Goal: Obtain resource: Download file/media

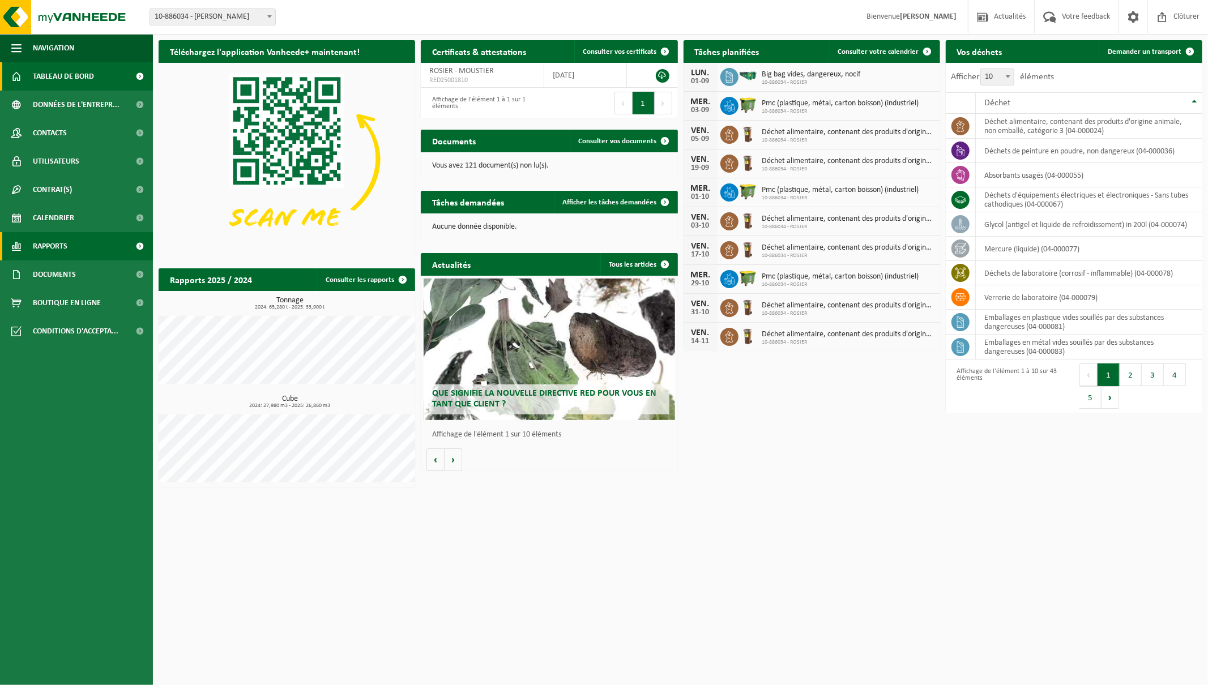
click at [55, 250] on span "Rapports" at bounding box center [50, 246] width 35 height 28
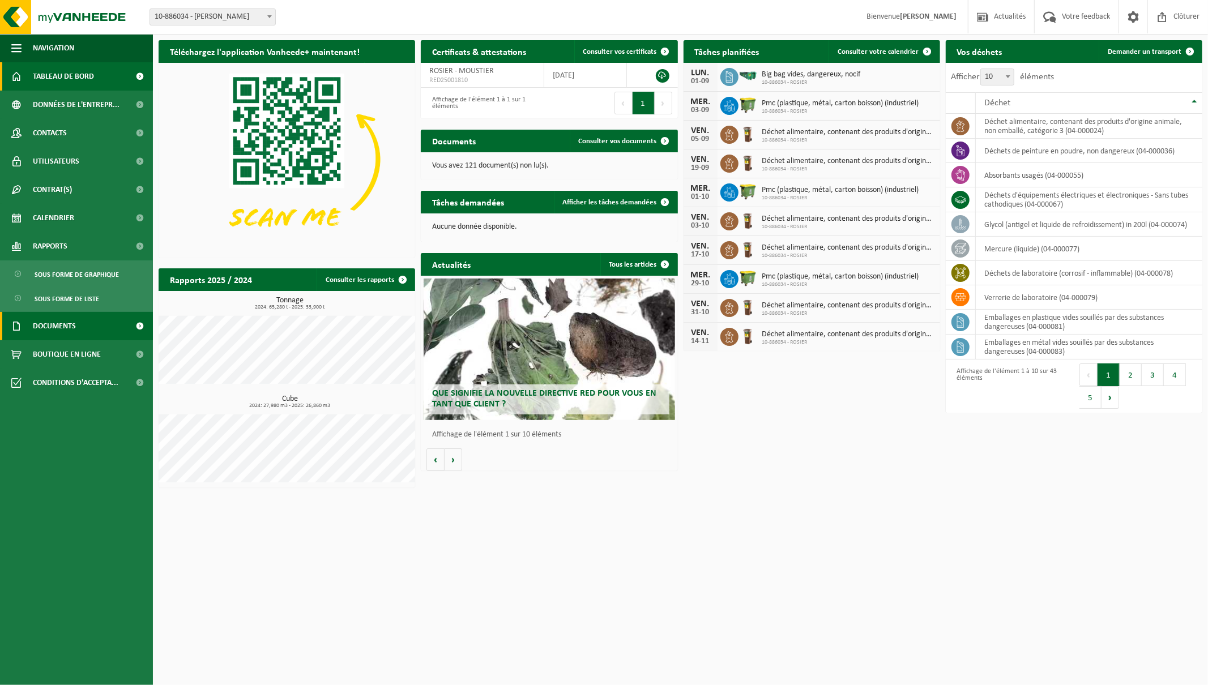
click at [63, 325] on span "Documents" at bounding box center [54, 326] width 43 height 28
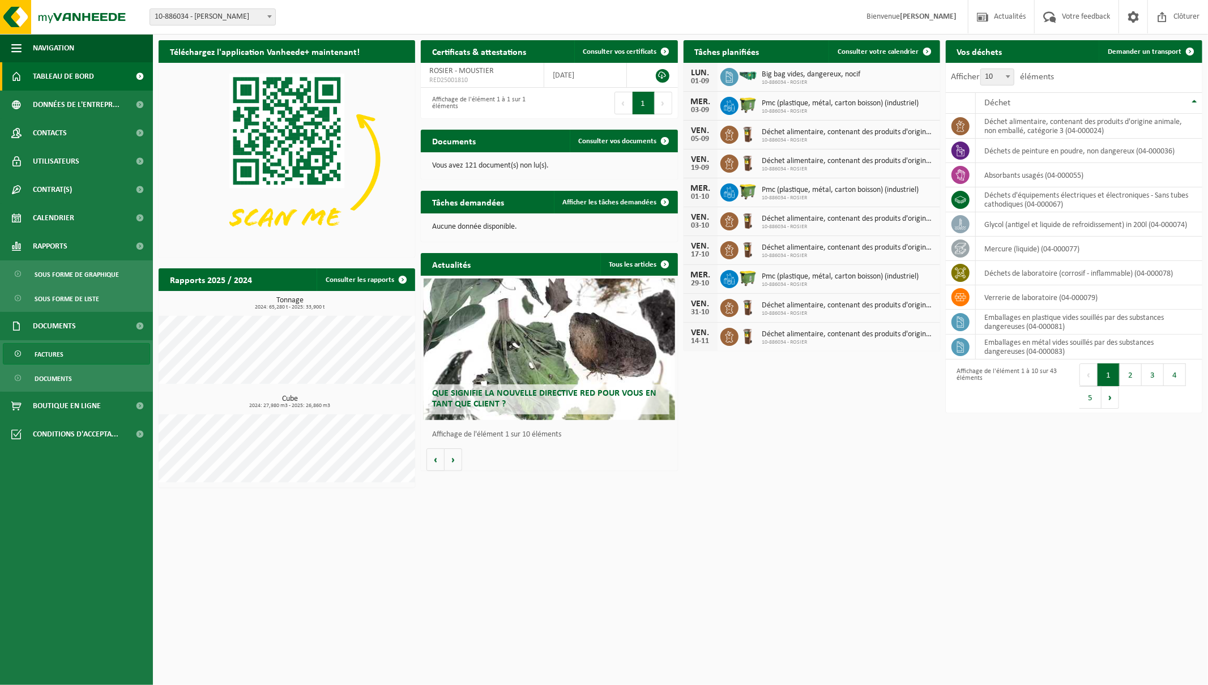
click at [59, 353] on span "Factures" at bounding box center [49, 355] width 29 height 22
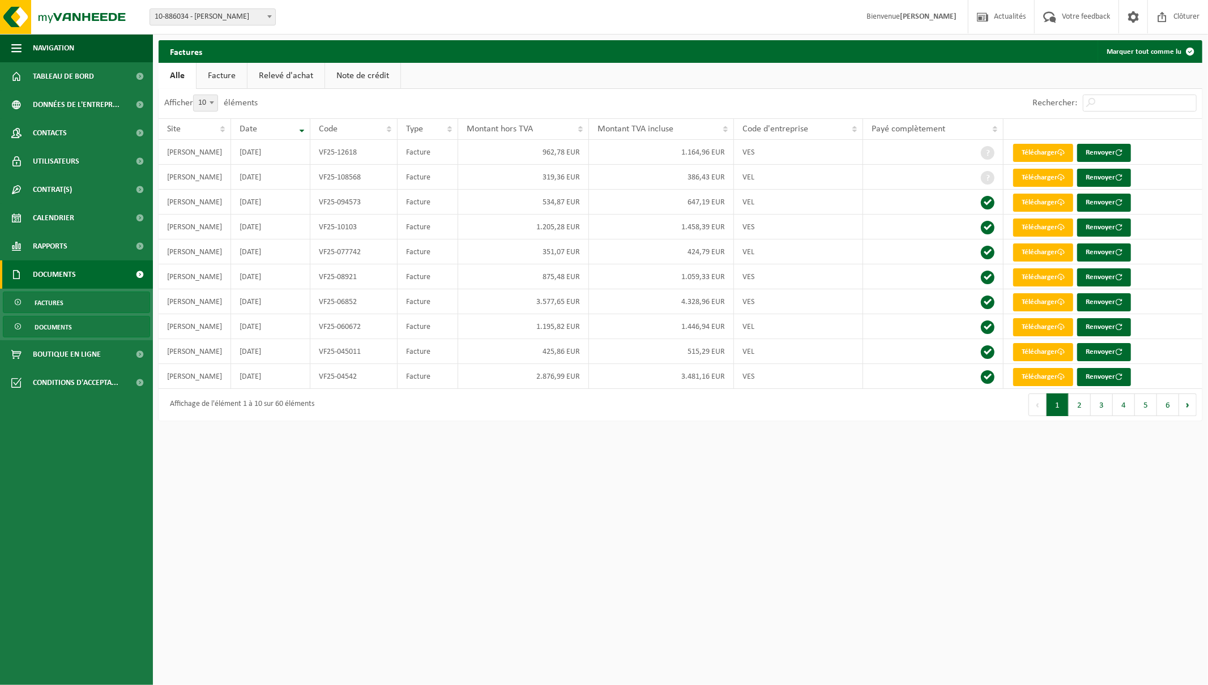
click at [53, 325] on span "Documents" at bounding box center [53, 328] width 37 height 22
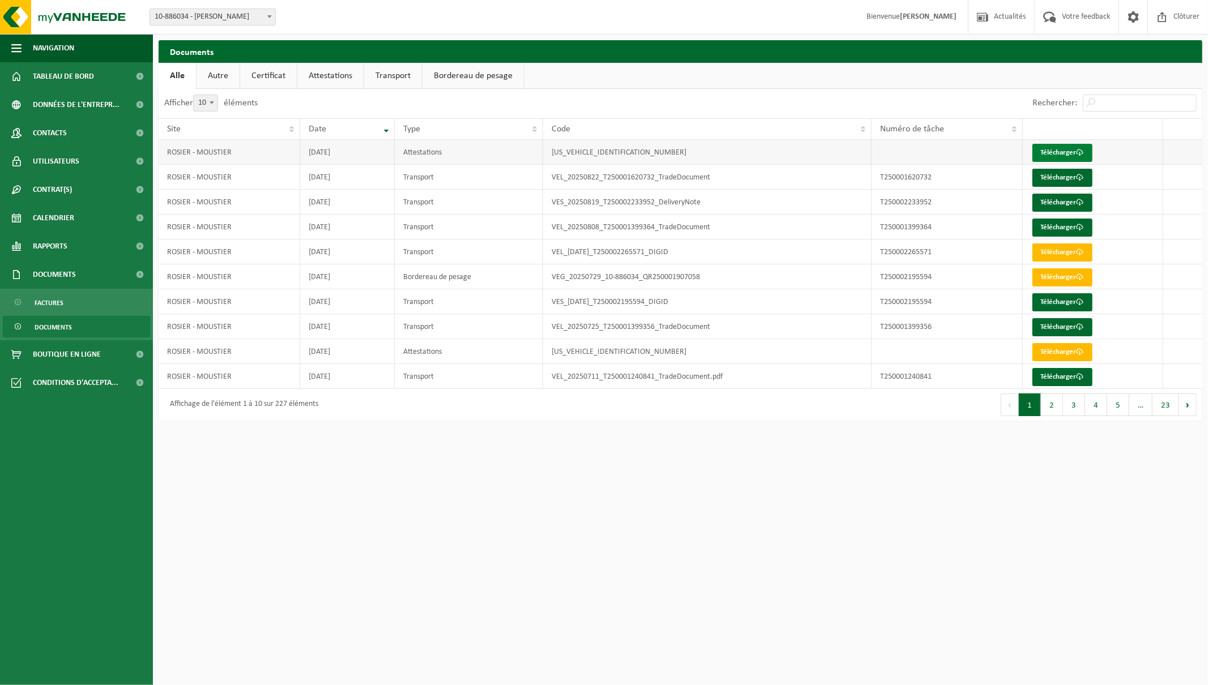
click at [1054, 151] on link "Télécharger" at bounding box center [1062, 153] width 60 height 18
